Goal: Task Accomplishment & Management: Manage account settings

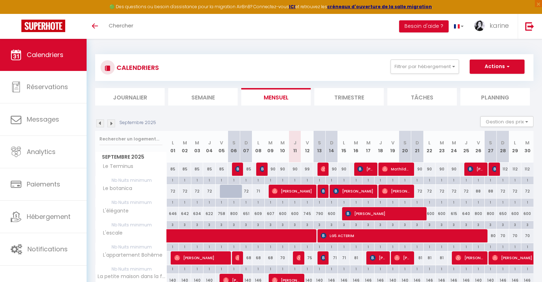
select select
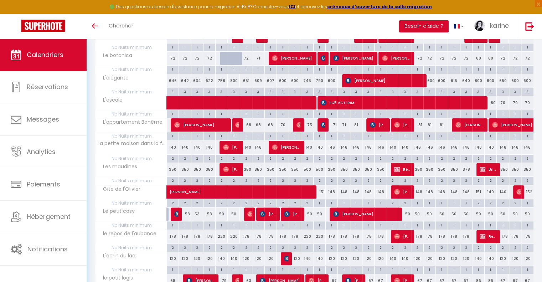
scroll to position [134, 0]
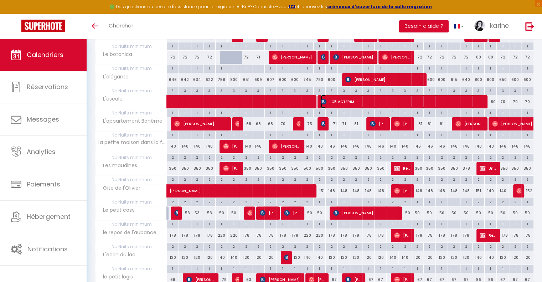
click at [365, 104] on span "LG5 ACTERIM" at bounding box center [400, 102] width 161 height 14
select select "OK"
select select "KO"
select select "0"
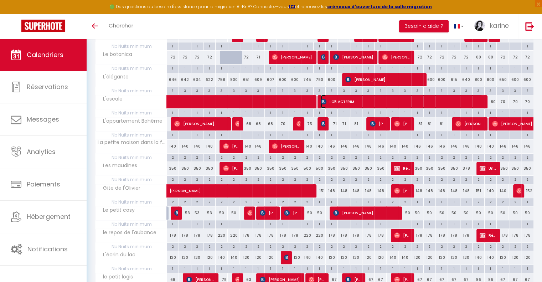
select select "1"
select select
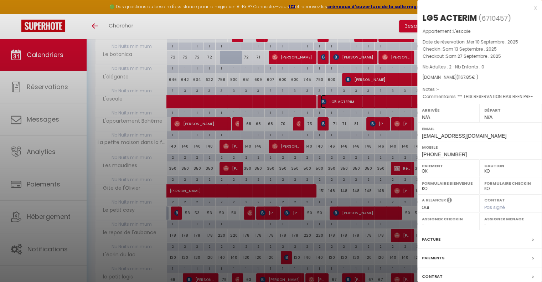
select select "27211"
click at [333, 149] on div at bounding box center [271, 141] width 542 height 282
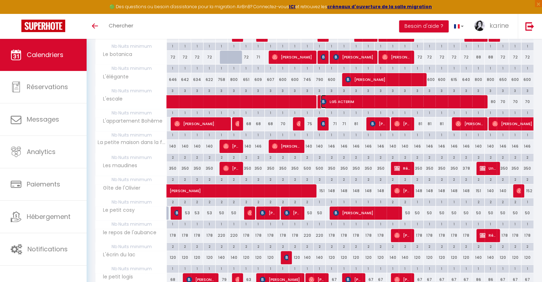
click at [348, 99] on span "LG5 ACTERIM" at bounding box center [400, 102] width 161 height 14
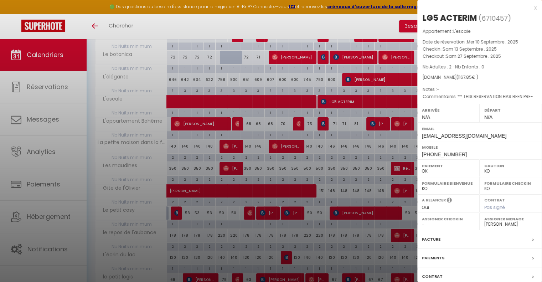
click at [334, 160] on div at bounding box center [271, 141] width 542 height 282
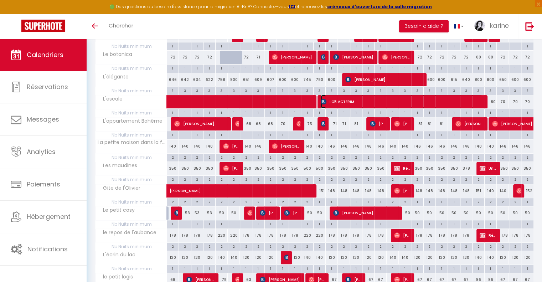
click at [399, 99] on span "LG5 ACTERIM" at bounding box center [400, 102] width 161 height 14
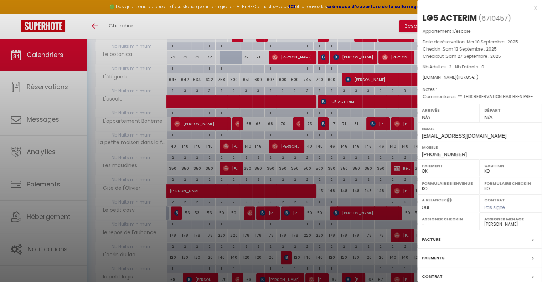
click at [362, 136] on div at bounding box center [271, 141] width 542 height 282
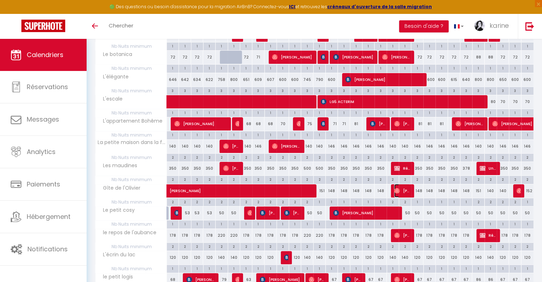
click at [402, 189] on span "[PERSON_NAME]" at bounding box center [402, 191] width 16 height 14
select select "OK"
select select
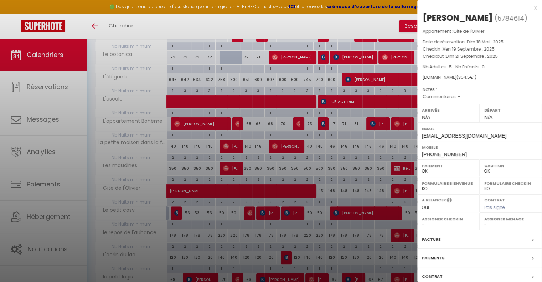
click at [341, 183] on div at bounding box center [271, 141] width 542 height 282
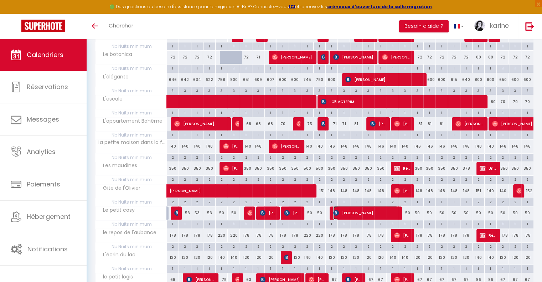
click at [355, 212] on span "[PERSON_NAME]" at bounding box center [365, 213] width 64 height 14
select select "KO"
select select "30944"
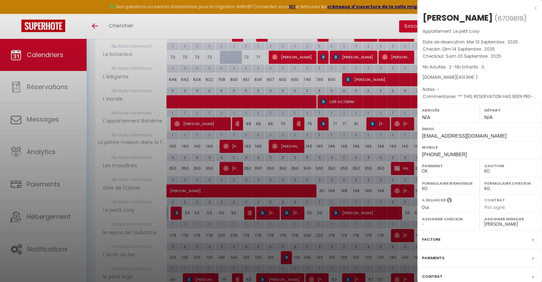
click at [340, 233] on div at bounding box center [271, 141] width 542 height 282
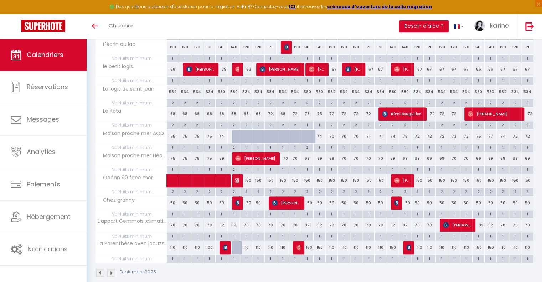
scroll to position [345, 0]
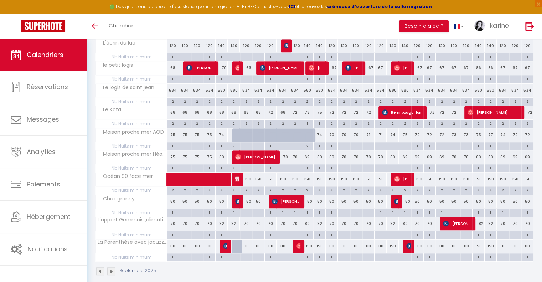
click at [412, 244] on div "110" at bounding box center [417, 245] width 12 height 13
type input "110"
type input "Dim 21 Septembre 2025"
type input "Lun 22 Septembre 2025"
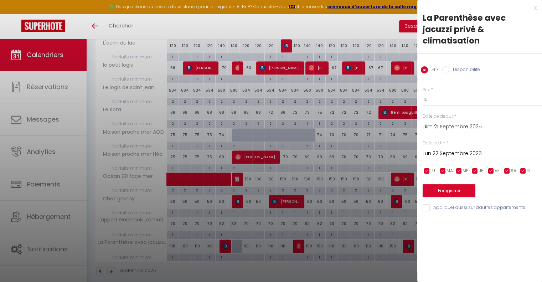
click at [392, 253] on div at bounding box center [271, 141] width 542 height 282
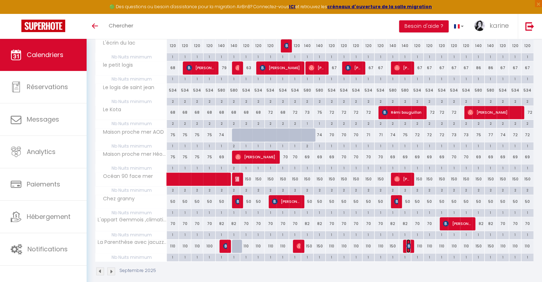
click at [406, 243] on img at bounding box center [409, 246] width 6 height 6
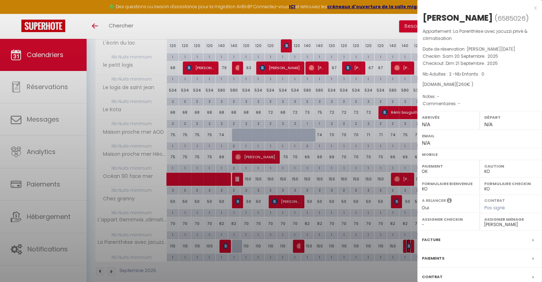
select select
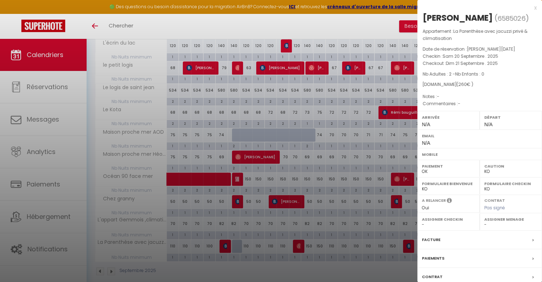
click at [297, 241] on div at bounding box center [271, 141] width 542 height 282
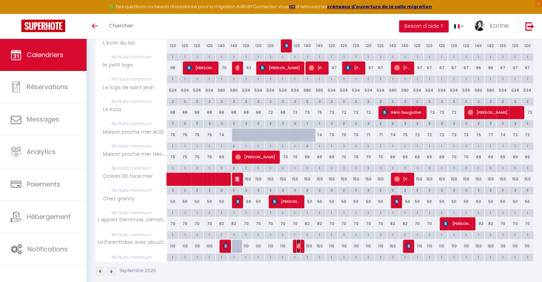
click at [299, 244] on img at bounding box center [299, 246] width 6 height 6
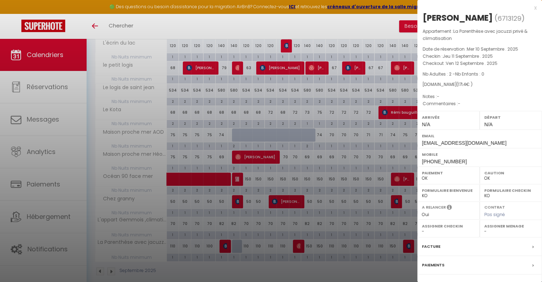
click at [298, 268] on div at bounding box center [271, 141] width 542 height 282
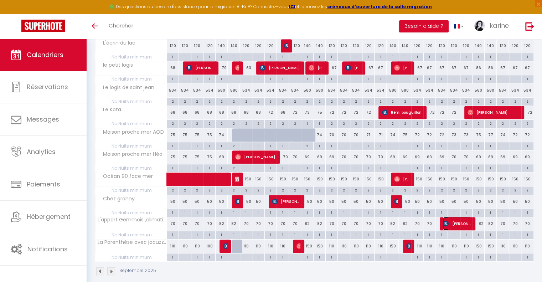
click at [454, 219] on span "[PERSON_NAME]" at bounding box center [457, 223] width 28 height 14
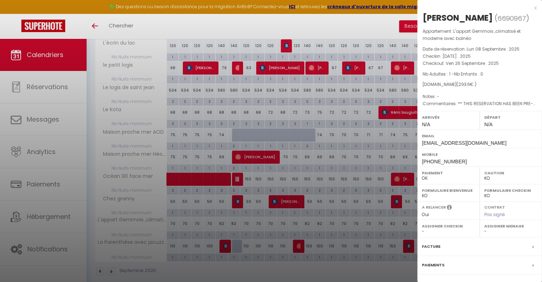
click at [395, 169] on div at bounding box center [271, 141] width 542 height 282
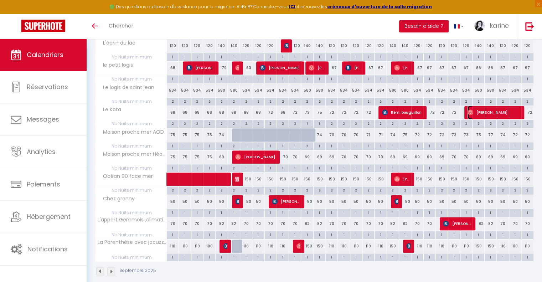
click at [484, 108] on span "[PERSON_NAME]" at bounding box center [493, 112] width 52 height 14
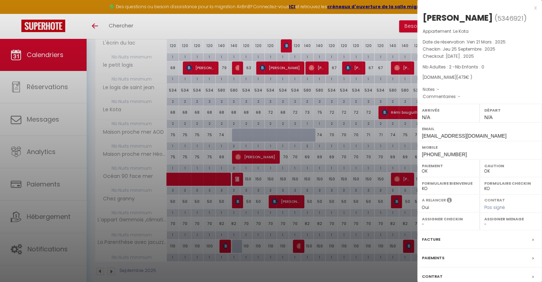
click at [400, 108] on div at bounding box center [271, 141] width 542 height 282
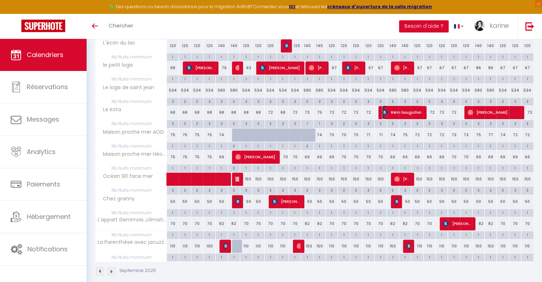
click at [400, 108] on span "Rémi bouguillon" at bounding box center [402, 112] width 40 height 14
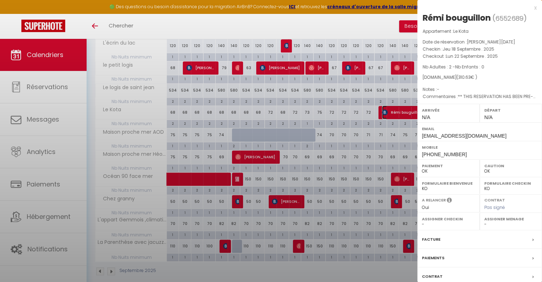
select select "KO"
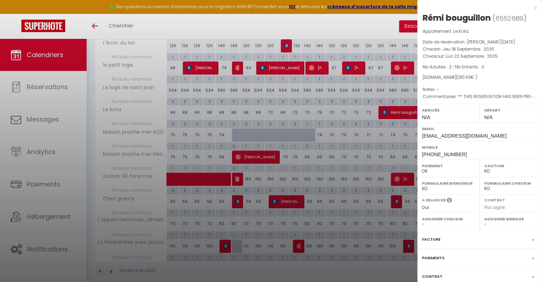
click at [377, 138] on div at bounding box center [271, 141] width 542 height 282
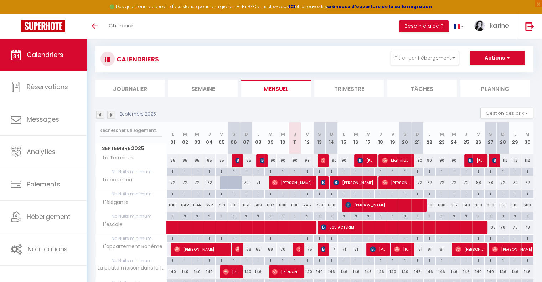
scroll to position [0, 0]
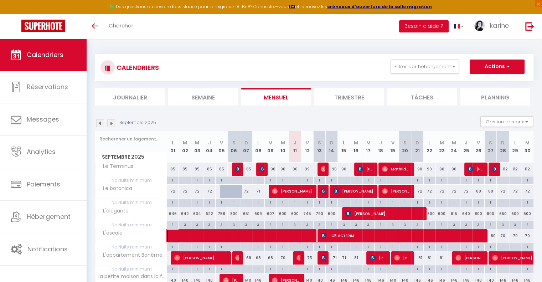
click at [231, 234] on span at bounding box center [272, 236] width 197 height 14
select select "27211"
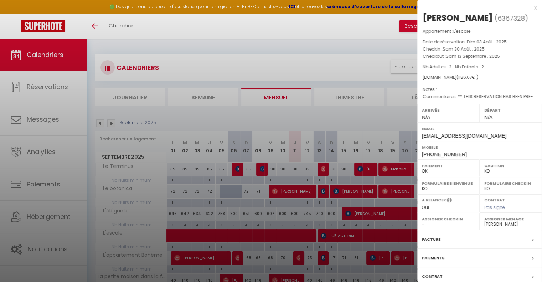
click at [222, 210] on div at bounding box center [271, 141] width 542 height 282
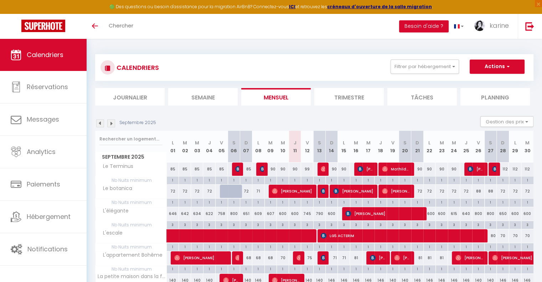
click at [113, 124] on img at bounding box center [111, 123] width 8 height 8
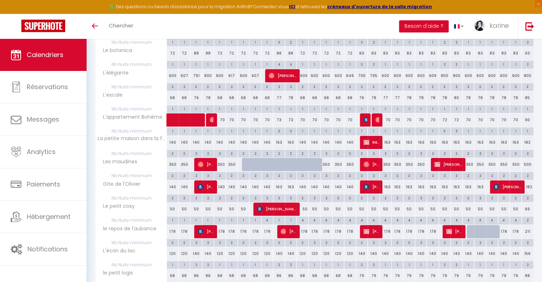
scroll to position [181, 0]
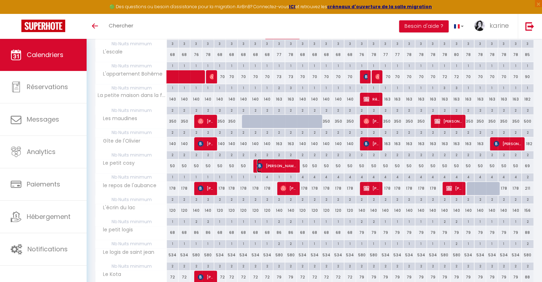
click at [265, 161] on span "[PERSON_NAME]" at bounding box center [276, 166] width 39 height 14
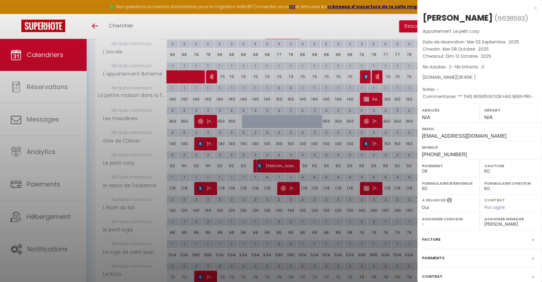
select select "30944"
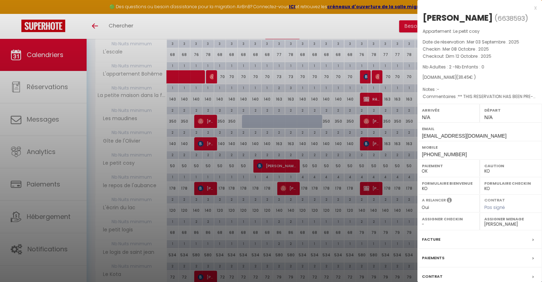
click at [263, 196] on div at bounding box center [271, 141] width 542 height 282
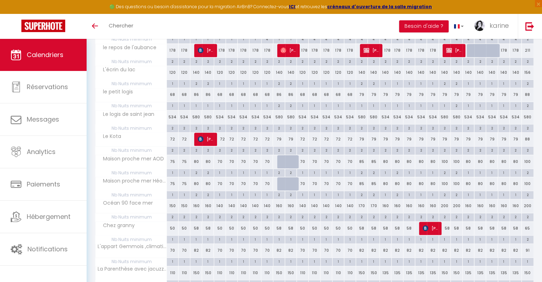
scroll to position [351, 0]
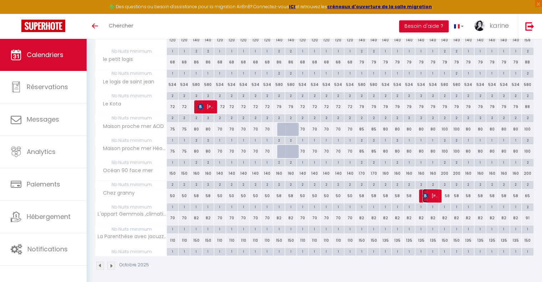
click at [435, 195] on span "[PERSON_NAME]" at bounding box center [430, 196] width 16 height 14
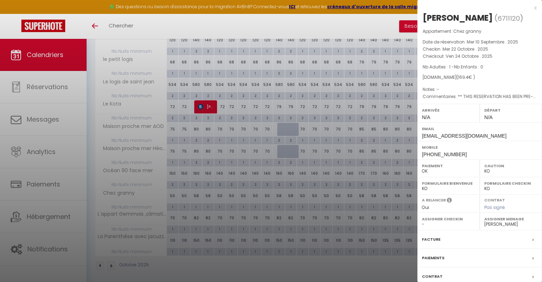
click at [387, 257] on div at bounding box center [271, 141] width 542 height 282
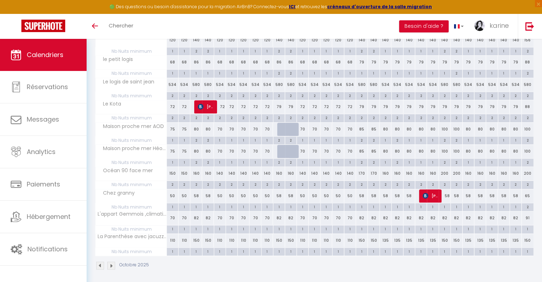
click at [111, 262] on img at bounding box center [111, 265] width 8 height 8
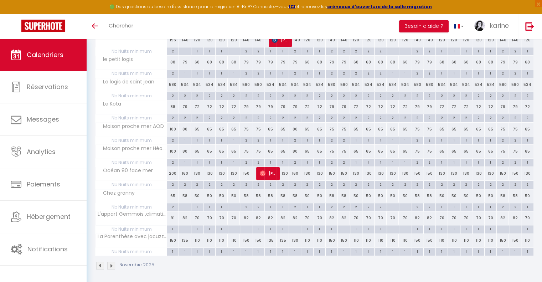
click at [111, 262] on img at bounding box center [111, 265] width 8 height 8
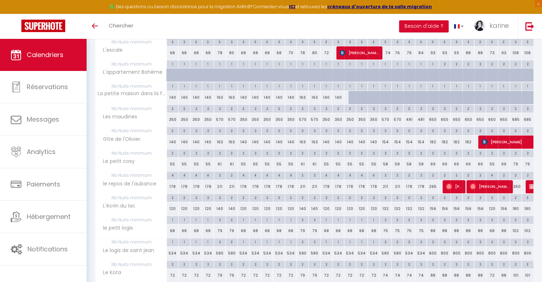
scroll to position [177, 0]
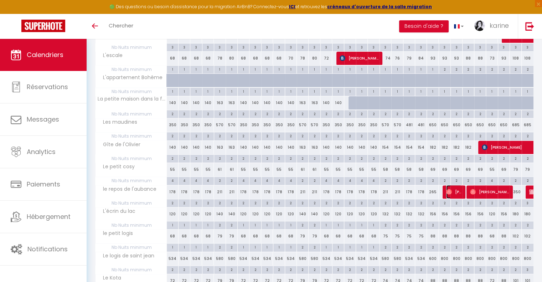
click at [452, 190] on span "[PERSON_NAME]" at bounding box center [454, 192] width 16 height 14
select select "OK"
select select "35753"
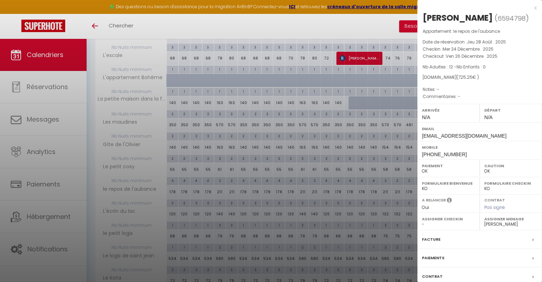
click at [398, 212] on div at bounding box center [271, 141] width 542 height 282
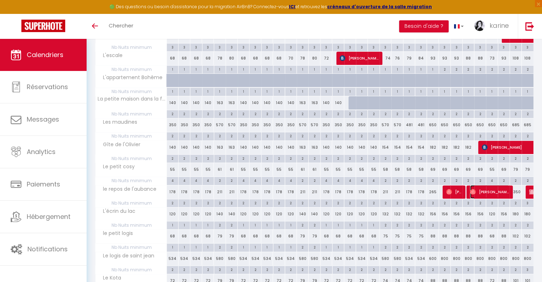
click at [477, 188] on span "[PERSON_NAME]" at bounding box center [489, 192] width 39 height 14
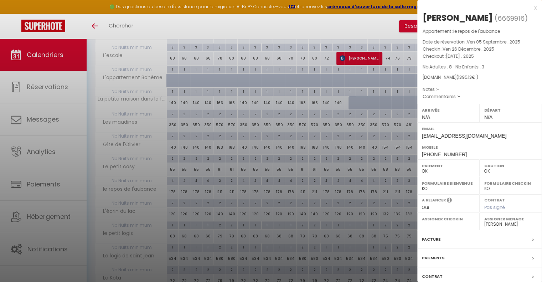
click at [393, 215] on div at bounding box center [271, 141] width 542 height 282
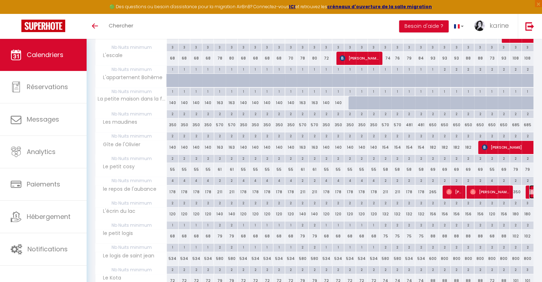
click at [530, 189] on img at bounding box center [532, 192] width 6 height 6
select select "KO"
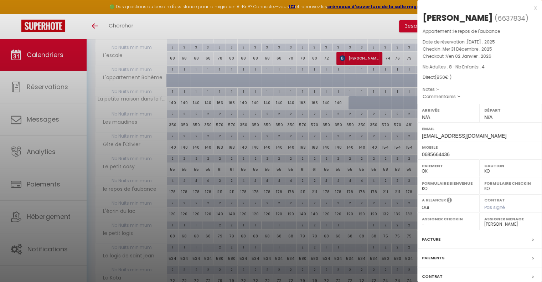
click at [375, 200] on div at bounding box center [271, 141] width 542 height 282
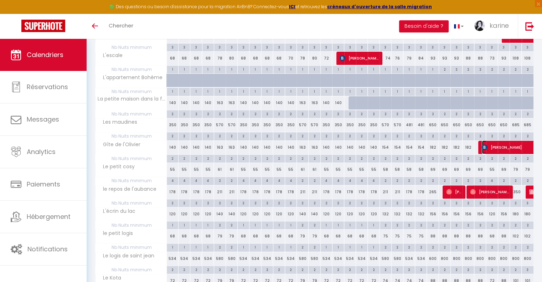
click at [492, 143] on span "[PERSON_NAME]" at bounding box center [538, 147] width 115 height 14
select select "27211"
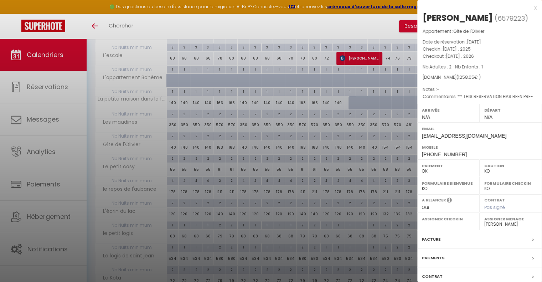
click at [376, 151] on div at bounding box center [271, 141] width 542 height 282
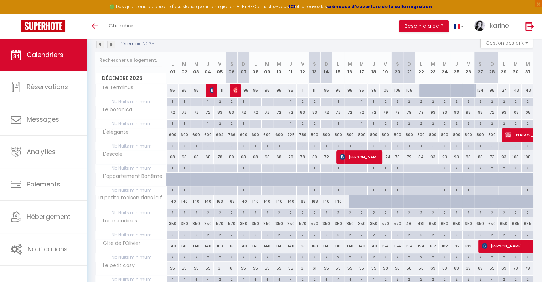
scroll to position [78, 0]
click at [357, 156] on span "[PERSON_NAME]" at bounding box center [358, 157] width 39 height 14
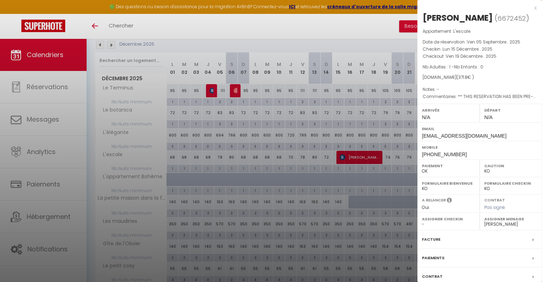
click at [331, 209] on div at bounding box center [271, 141] width 542 height 282
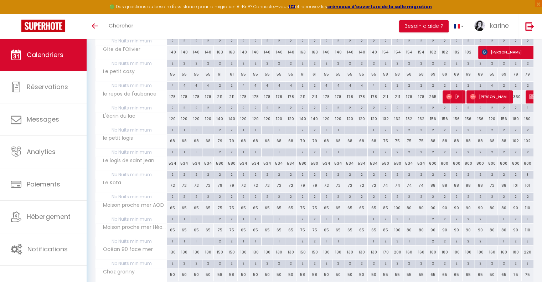
scroll to position [275, 0]
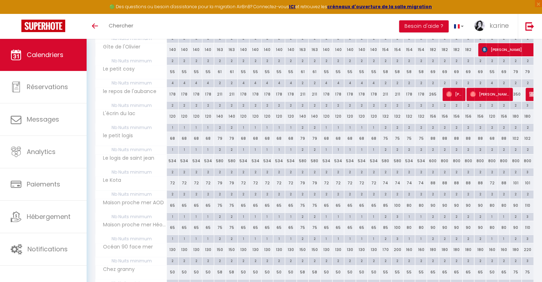
click at [527, 170] on div "3" at bounding box center [527, 171] width 12 height 7
type input "3"
type input "Mer 31 Décembre 2025"
type input "Jeu 01 Janvier 2026"
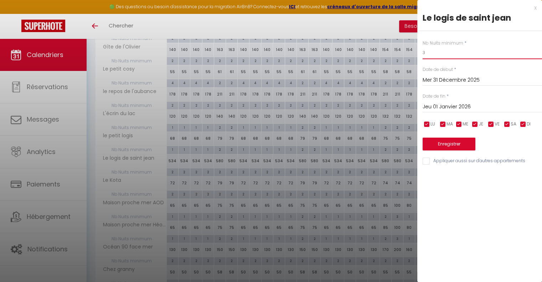
click at [433, 53] on input "3" at bounding box center [481, 52] width 119 height 13
type input "2"
click at [440, 138] on button "Enregistrer" at bounding box center [448, 143] width 53 height 13
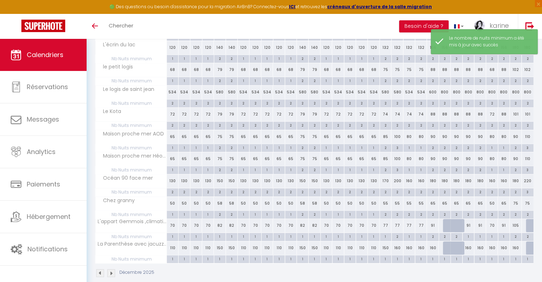
scroll to position [351, 0]
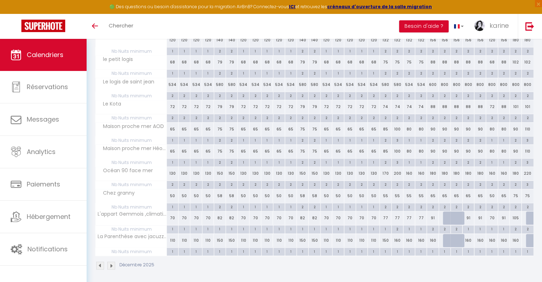
click at [527, 148] on div "110" at bounding box center [527, 151] width 12 height 13
type input "110"
type input "Mer 31 Décembre 2025"
type input "Jeu 01 Janvier 2026"
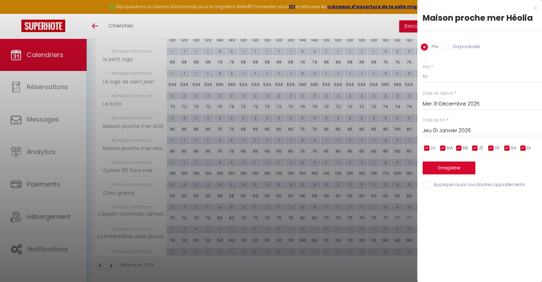
click at [393, 71] on div at bounding box center [271, 141] width 542 height 282
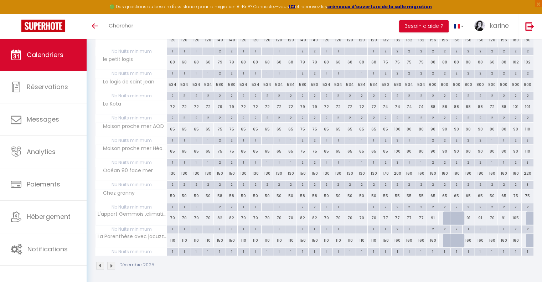
click at [528, 158] on div "3" at bounding box center [527, 161] width 12 height 7
type input "3"
type input "Mer 31 Décembre 2025"
type input "Jeu 01 Janvier 2026"
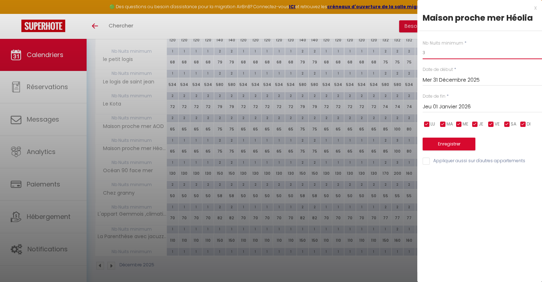
click at [435, 54] on input "3" at bounding box center [481, 52] width 119 height 13
type input "2"
click at [452, 141] on button "Enregistrer" at bounding box center [448, 143] width 53 height 13
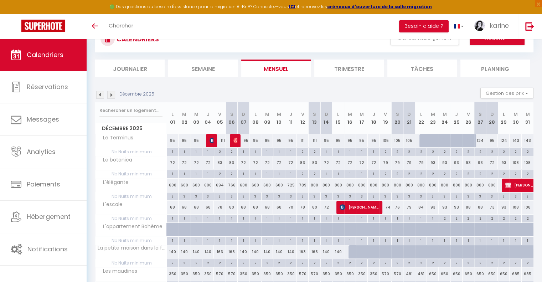
scroll to position [22, 0]
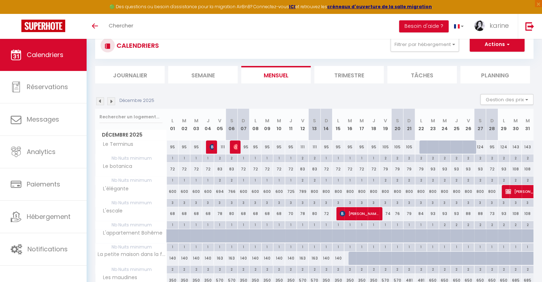
click at [98, 100] on img at bounding box center [100, 101] width 8 height 8
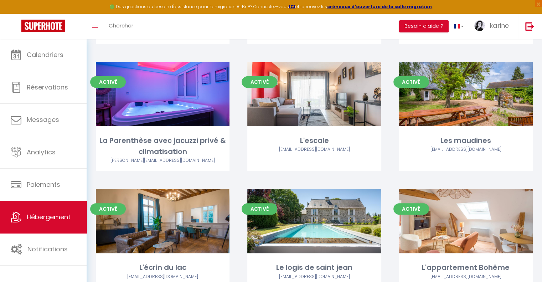
scroll to position [186, 0]
